Goal: Task Accomplishment & Management: Manage account settings

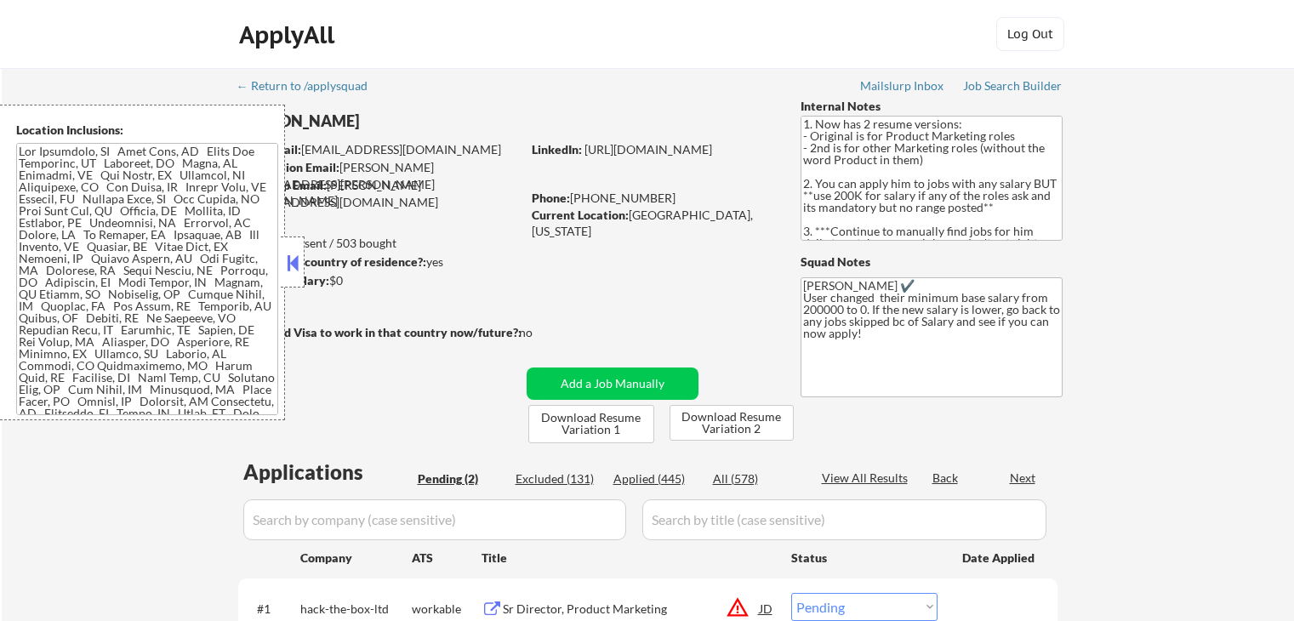
select select ""pending""
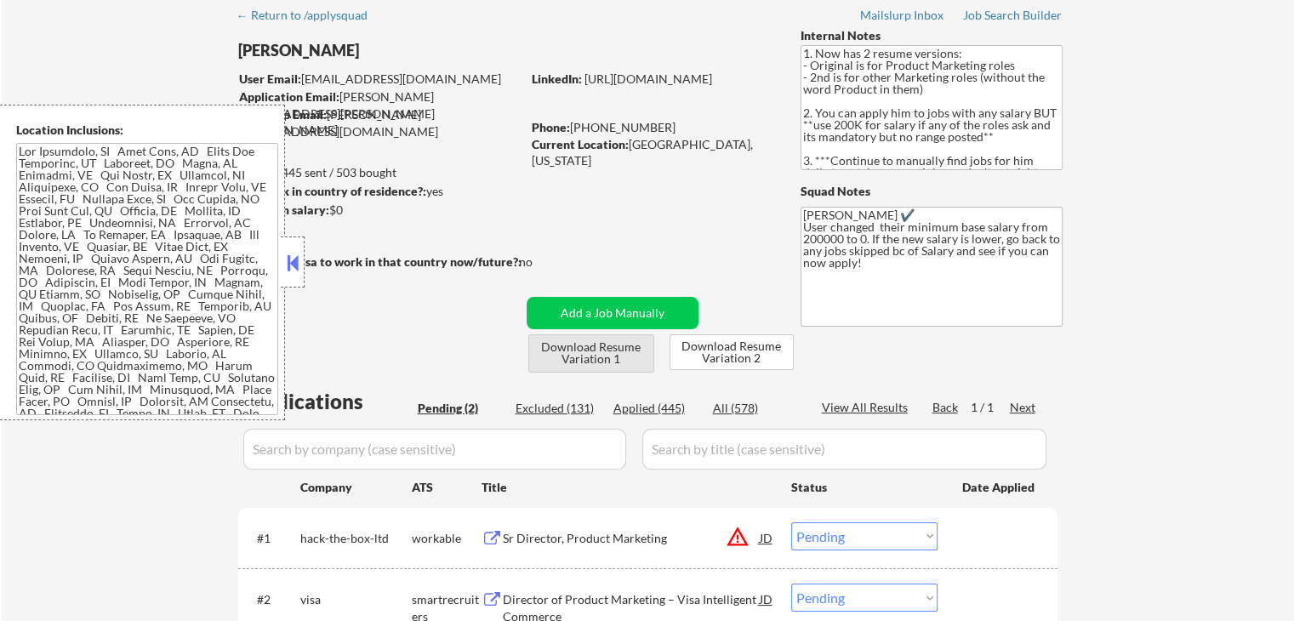
scroll to position [255, 0]
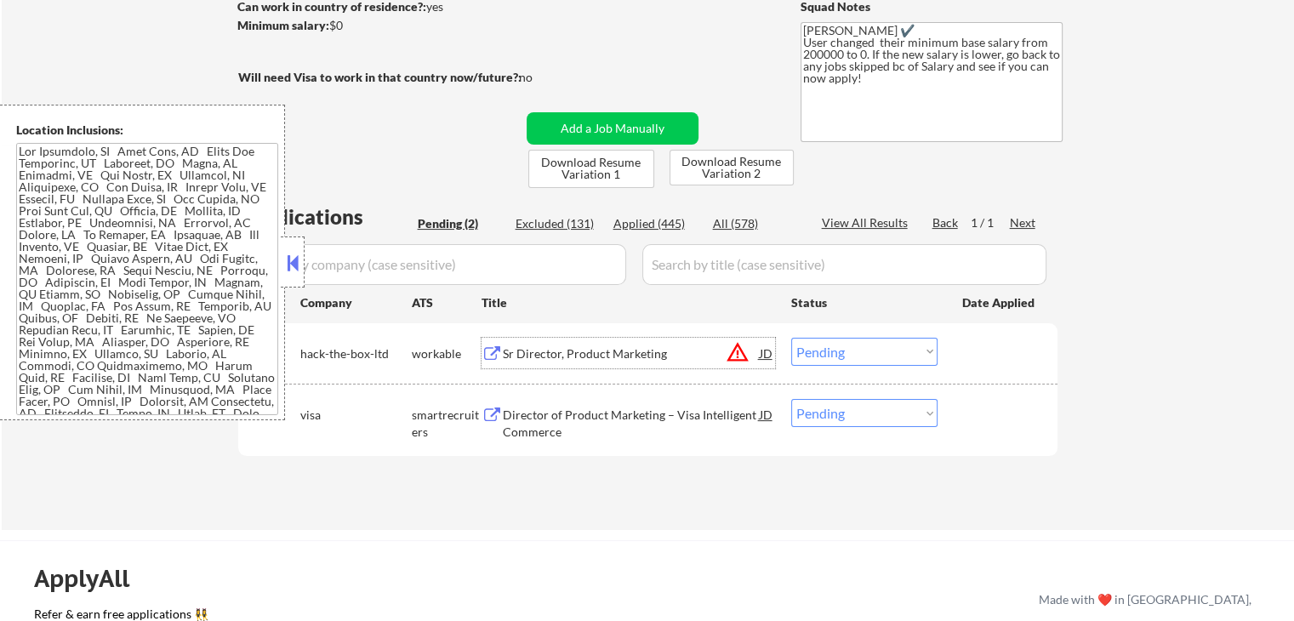
click at [511, 351] on div "Sr Director, Product Marketing" at bounding box center [631, 353] width 257 height 17
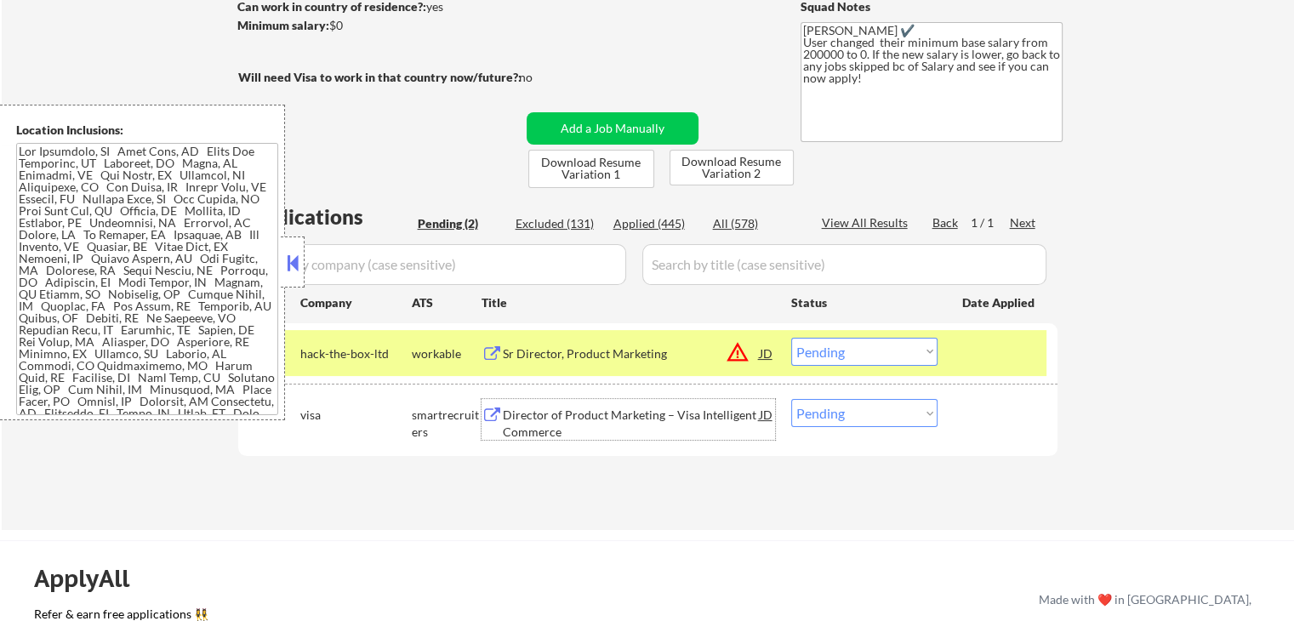
click at [523, 419] on div "Director of Product Marketing – Visa Intelligent Commerce" at bounding box center [631, 423] width 257 height 33
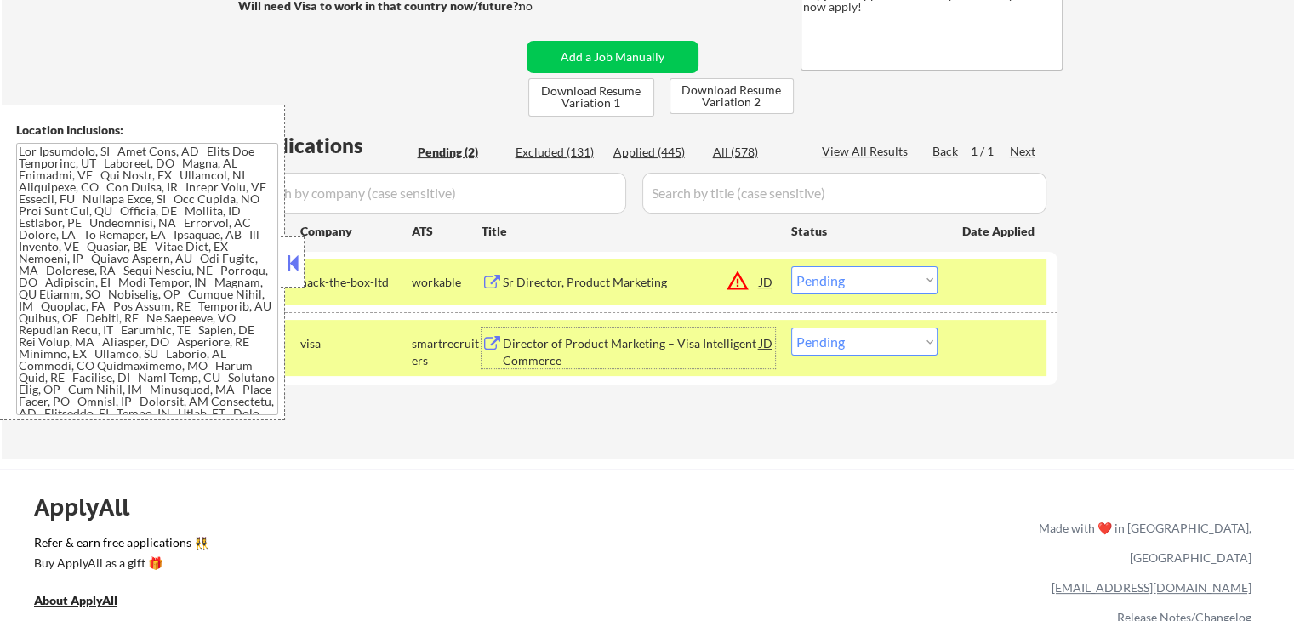
scroll to position [425, 0]
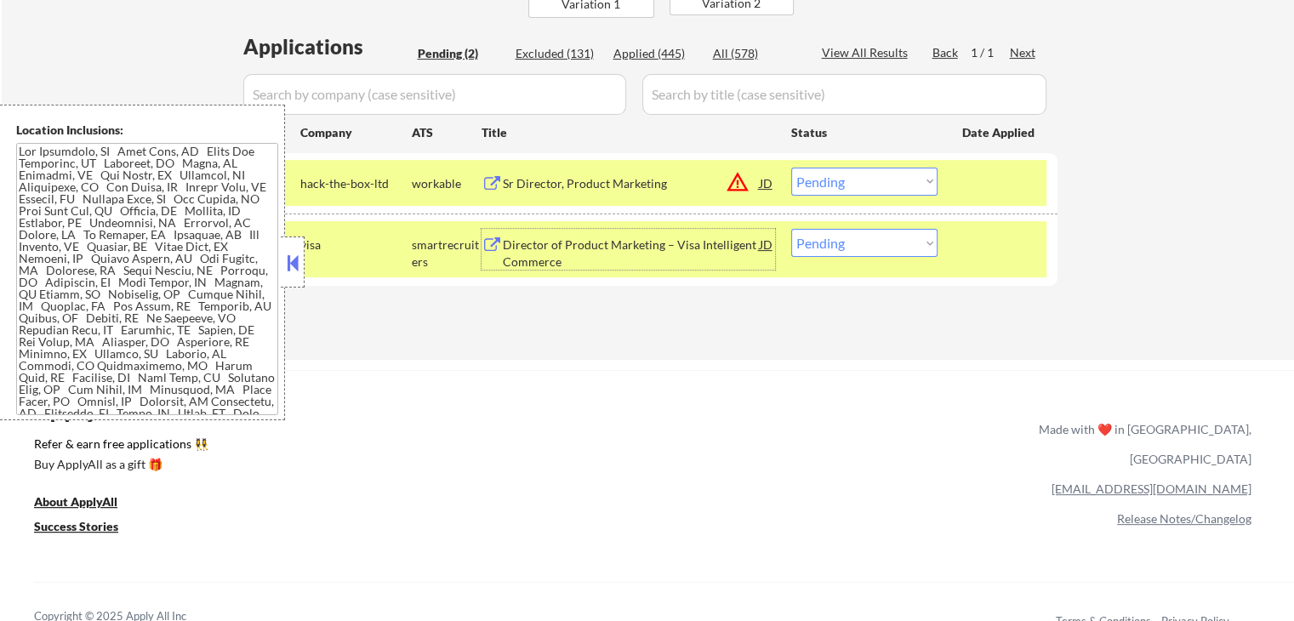
click at [837, 182] on select "Choose an option... Pending Applied Excluded (Questions) Excluded (Expired) Exc…" at bounding box center [864, 182] width 146 height 28
click at [791, 168] on select "Choose an option... Pending Applied Excluded (Questions) Excluded (Expired) Exc…" at bounding box center [864, 182] width 146 height 28
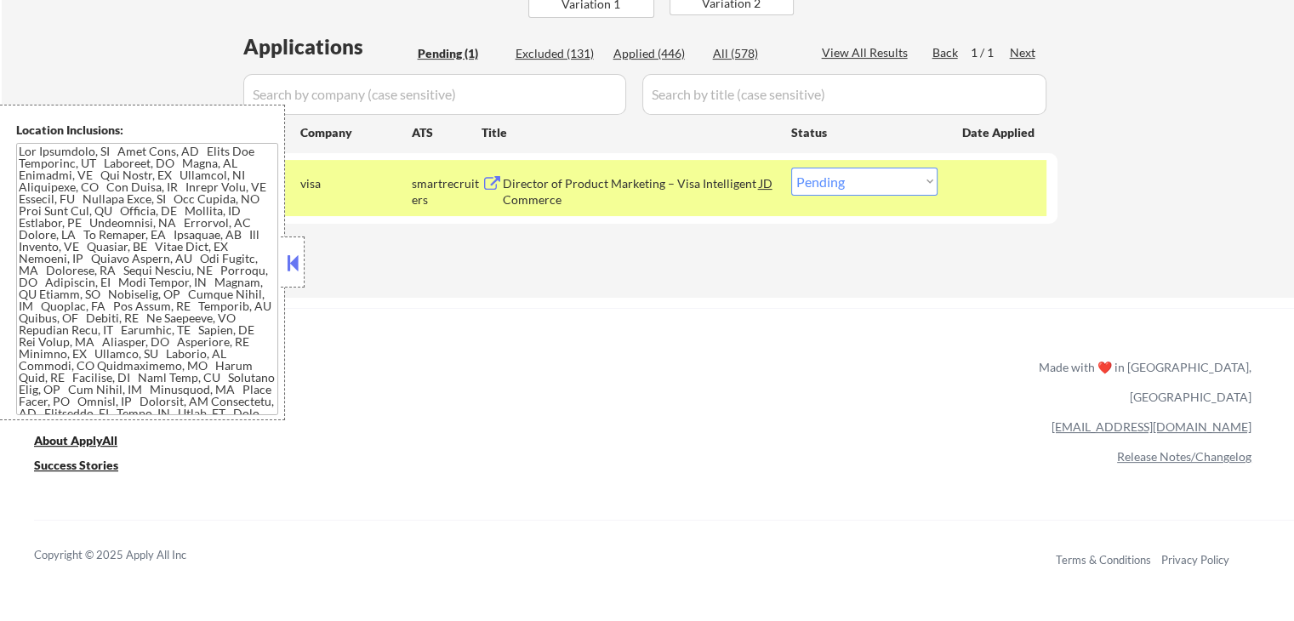
click at [844, 185] on select "Choose an option... Pending Applied Excluded (Questions) Excluded (Expired) Exc…" at bounding box center [864, 182] width 146 height 28
select select ""applied""
click at [791, 168] on select "Choose an option... Pending Applied Excluded (Questions) Excluded (Expired) Exc…" at bounding box center [864, 182] width 146 height 28
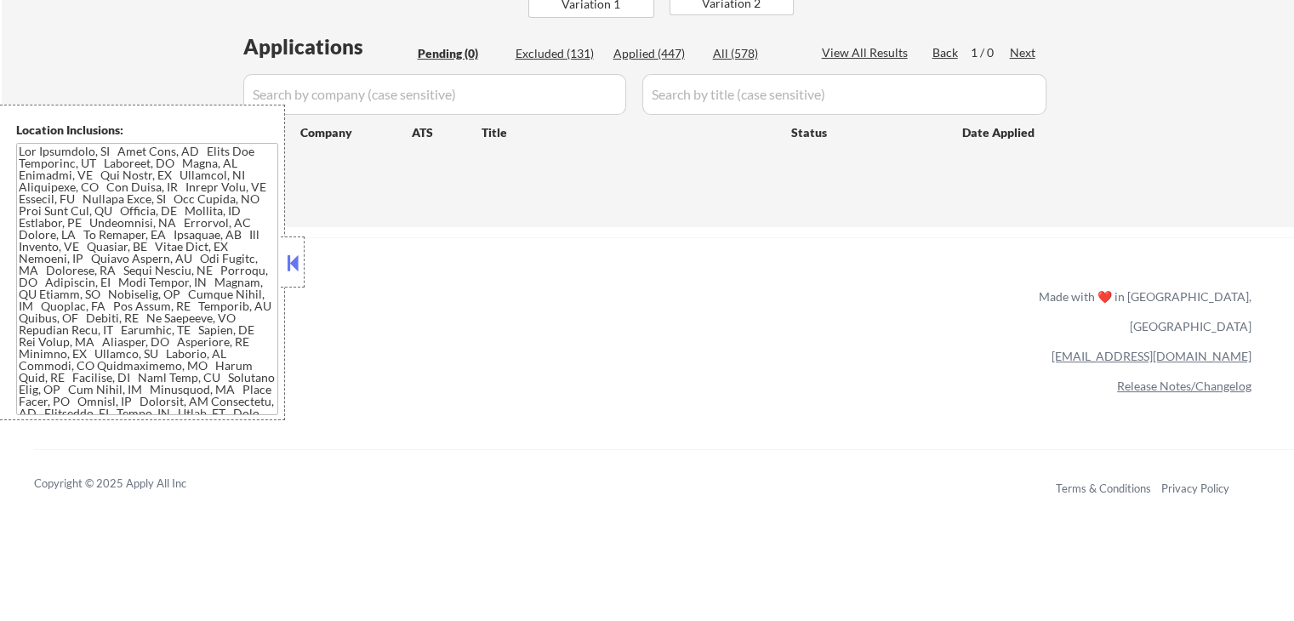
scroll to position [170, 0]
